Goal: Information Seeking & Learning: Find specific fact

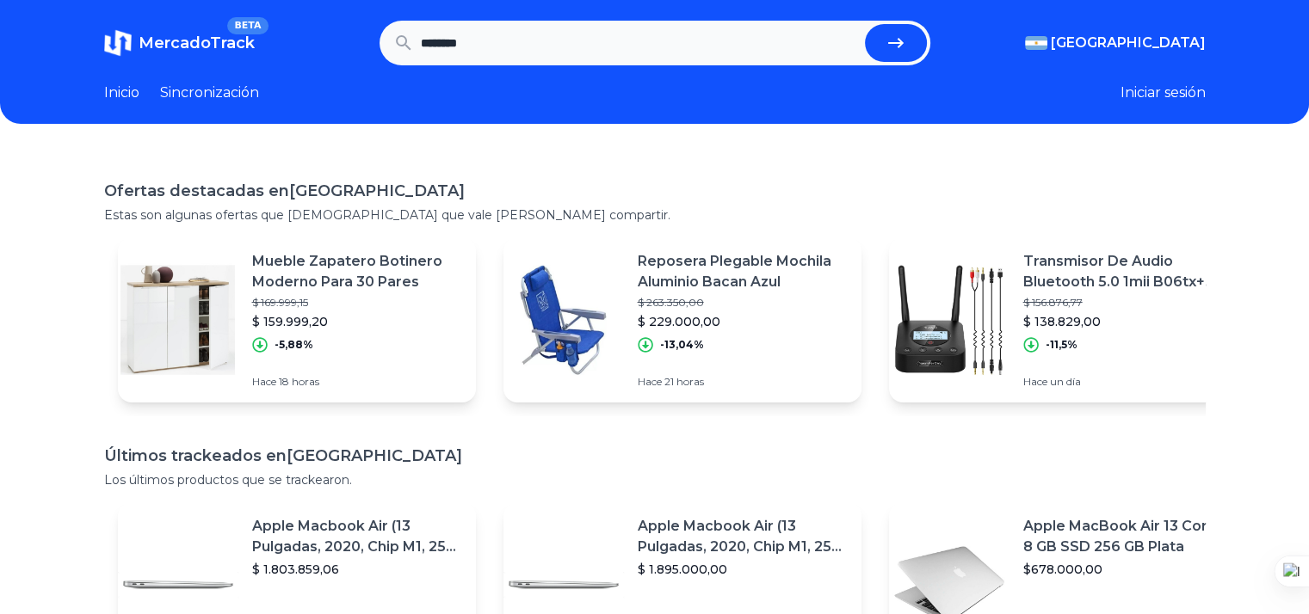
type input "********"
click at [865, 24] on button "submit" at bounding box center [896, 43] width 62 height 38
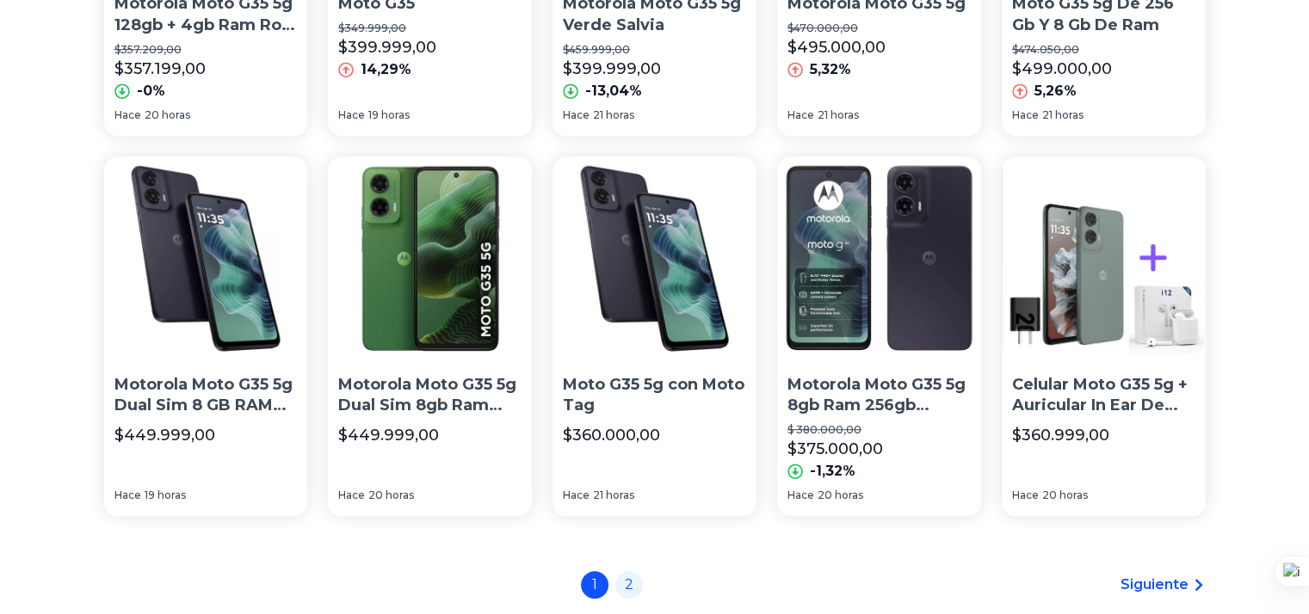
scroll to position [1205, 0]
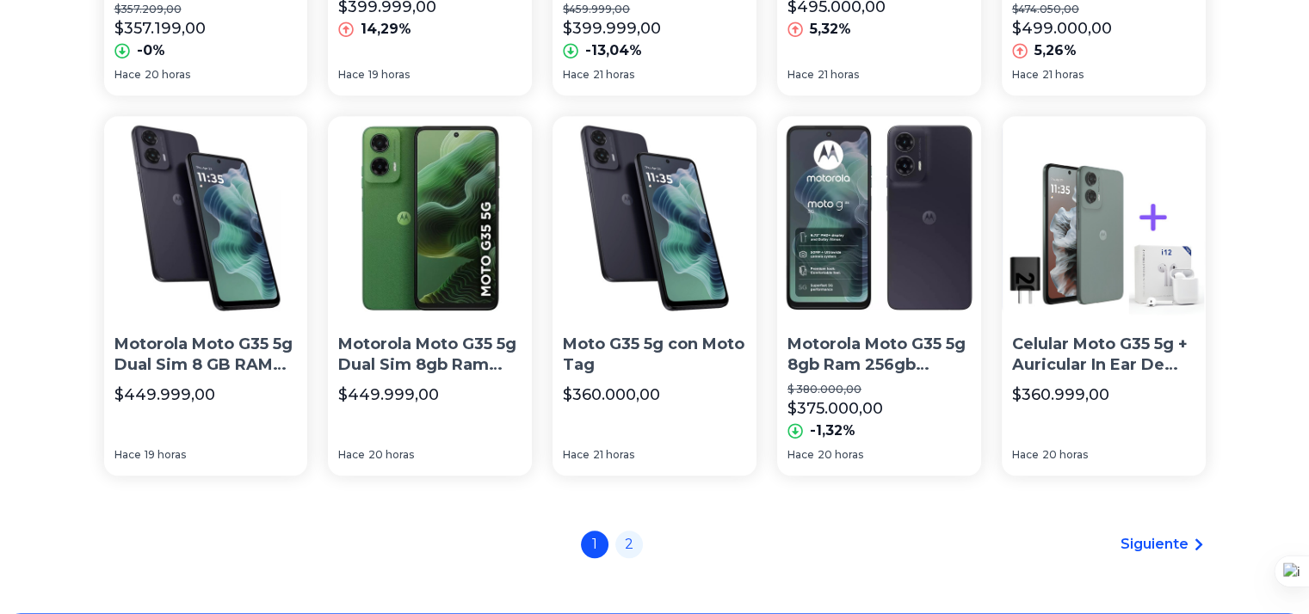
click at [873, 343] on font "Motorola Moto G35 5g 8gb Ram 256gb Memoria" at bounding box center [876, 366] width 178 height 62
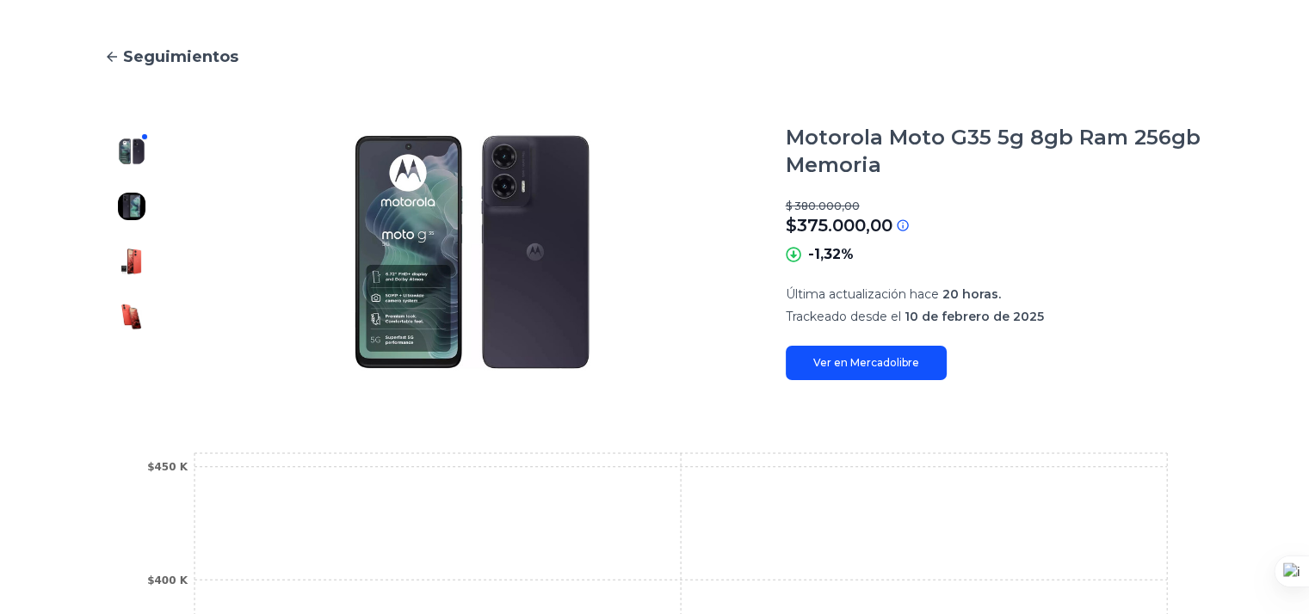
scroll to position [172, 0]
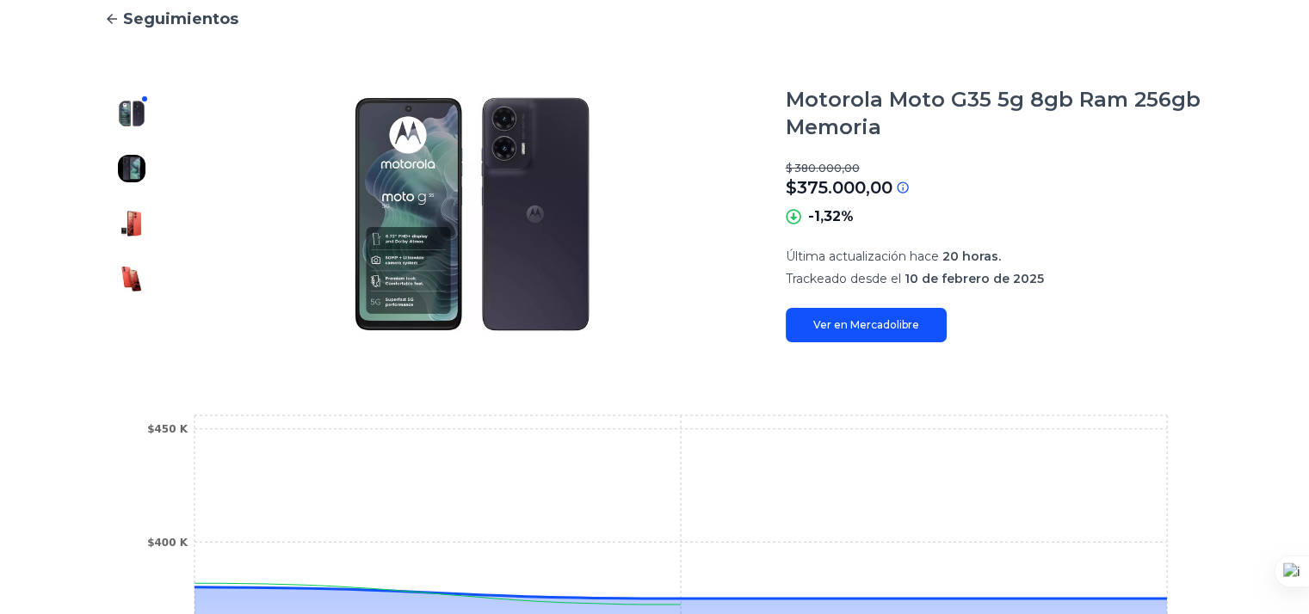
click at [909, 326] on font "Ver en Mercadolibre" at bounding box center [866, 324] width 106 height 13
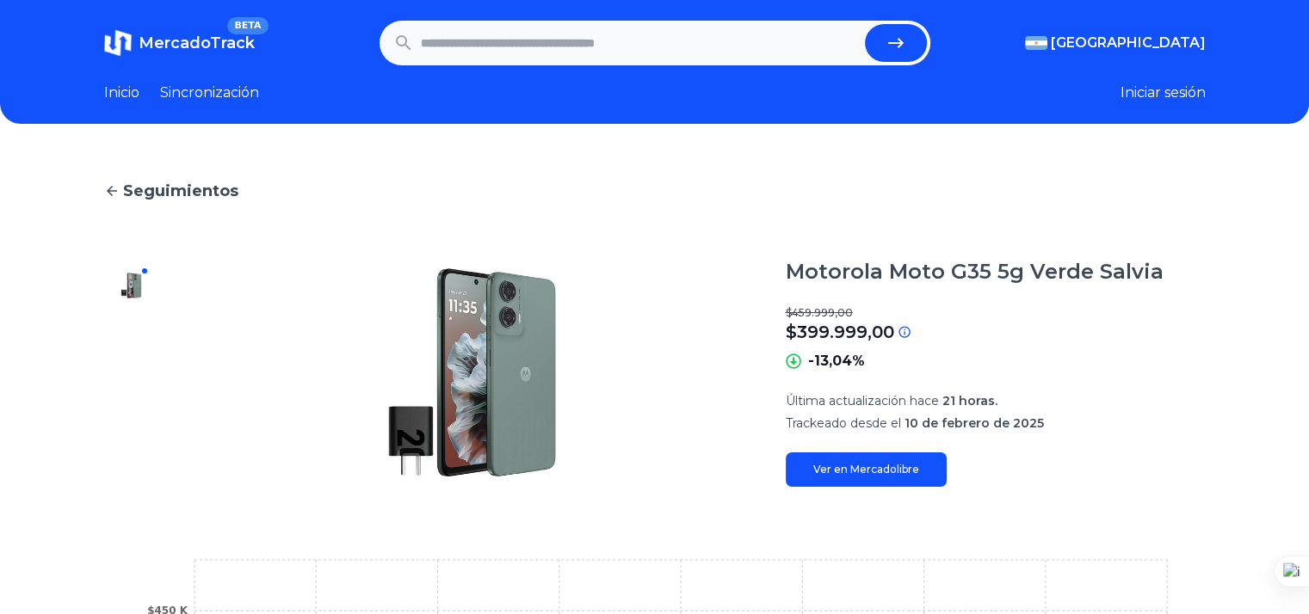
click at [916, 469] on font "Ver en Mercadolibre" at bounding box center [866, 469] width 106 height 13
